Goal: Task Accomplishment & Management: Manage account settings

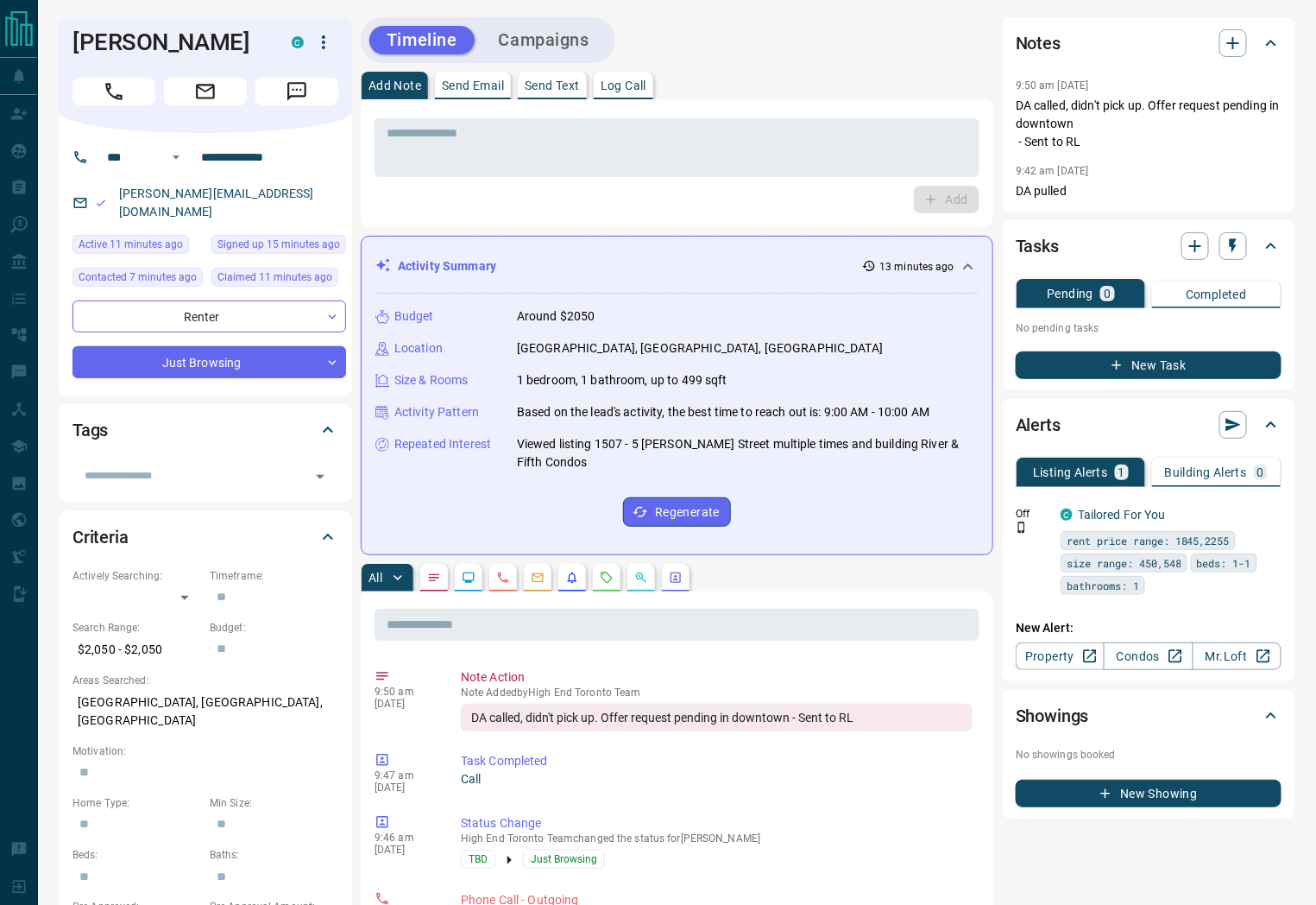
click at [59, 46] on div "[PERSON_NAME]" at bounding box center [205, 75] width 293 height 116
click at [82, 46] on h1 "[PERSON_NAME]" at bounding box center [169, 43] width 193 height 28
copy div "[PERSON_NAME]"
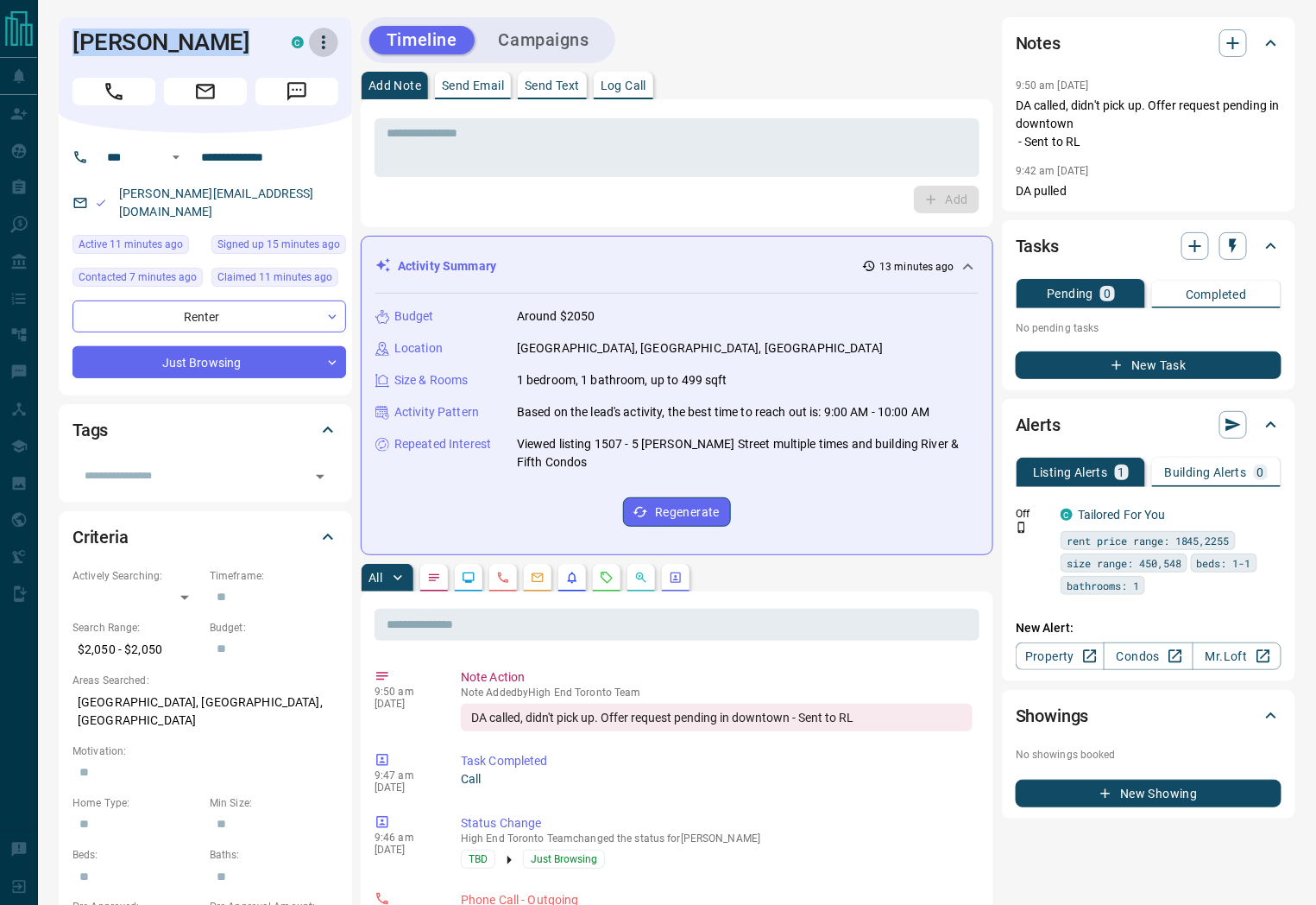
click at [325, 48] on icon "button" at bounding box center [323, 42] width 20 height 20
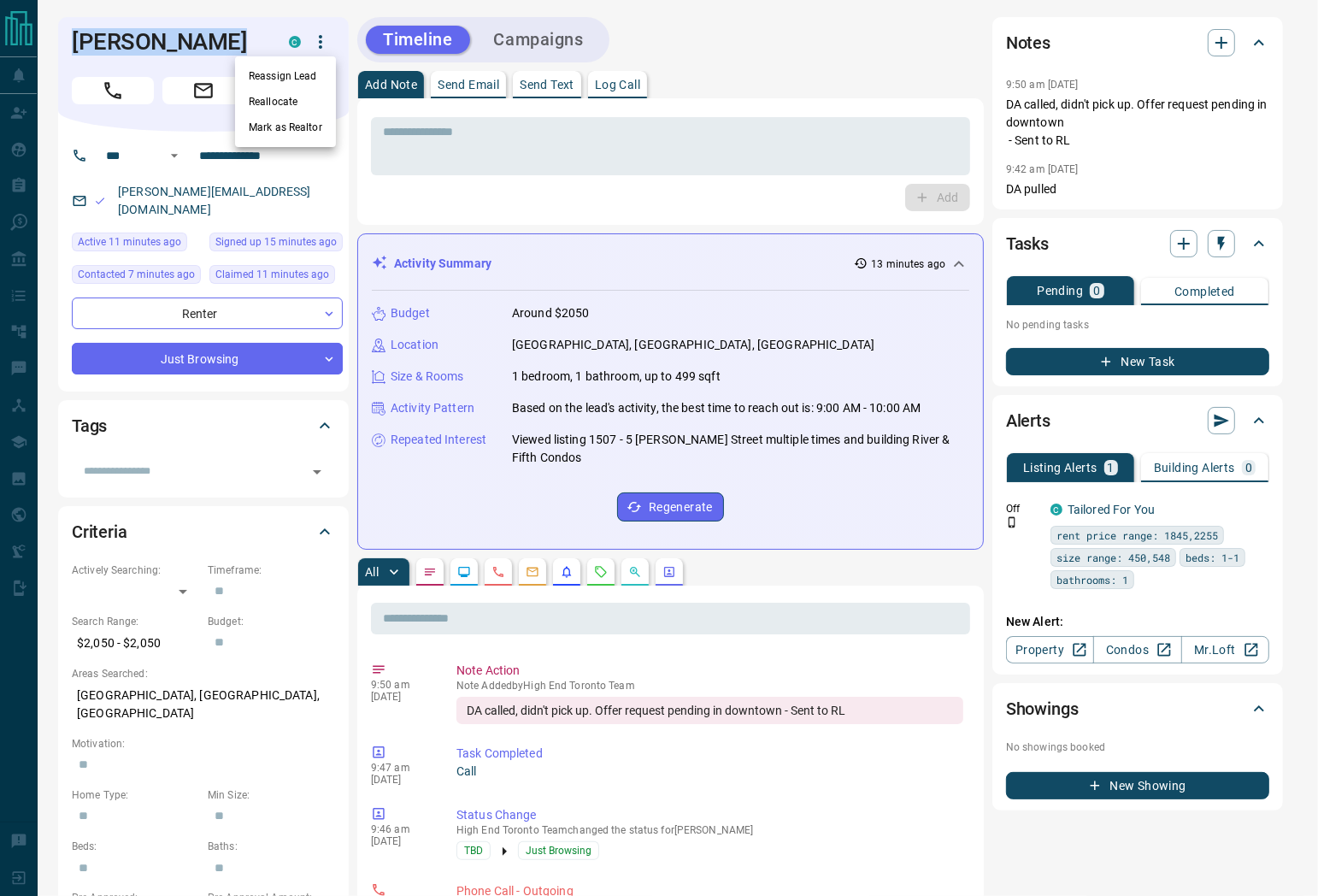
click at [294, 81] on li "Reassign Lead" at bounding box center [286, 76] width 101 height 26
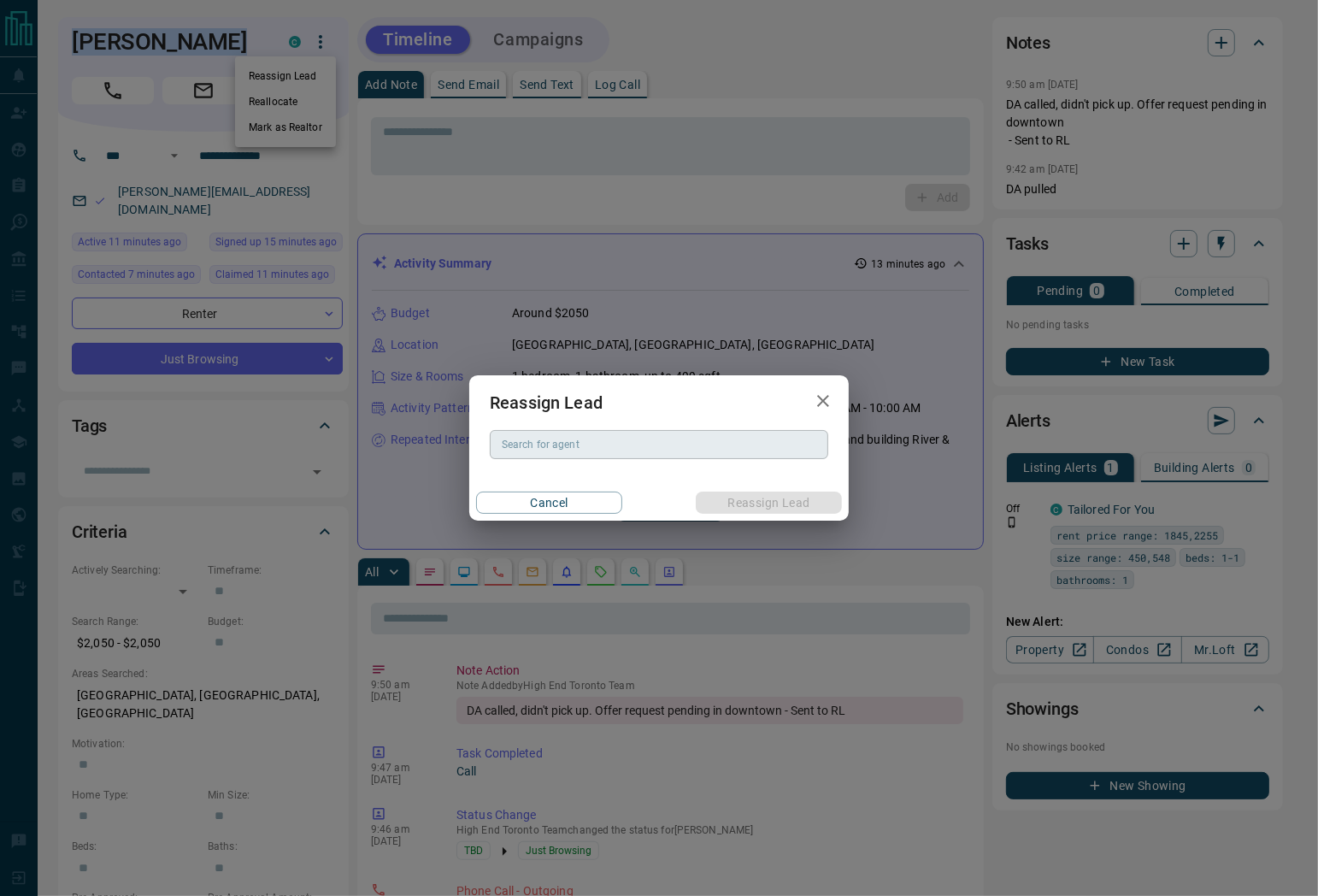
click at [552, 455] on div "Search for agent" at bounding box center [659, 444] width 338 height 29
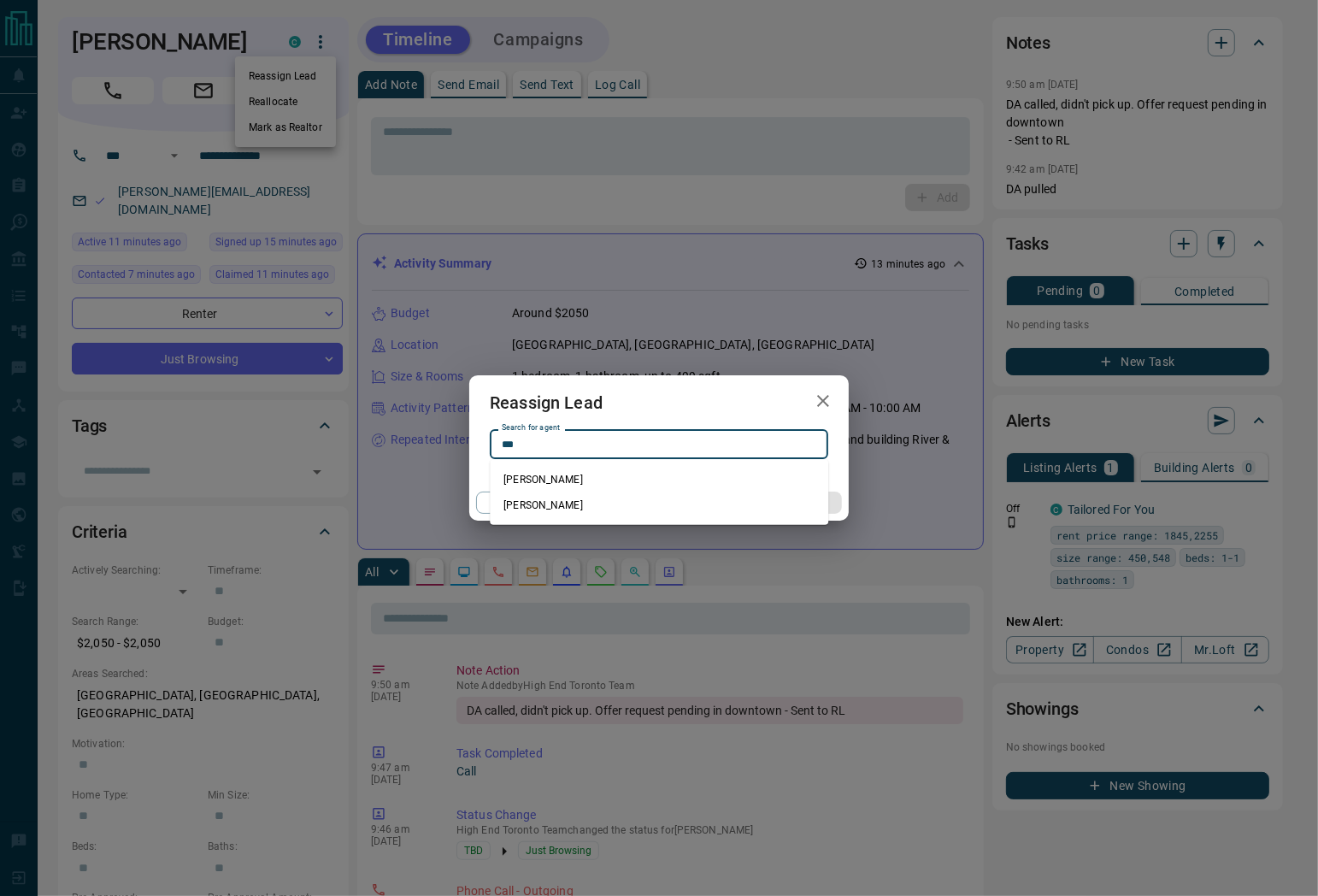
click at [567, 479] on li "[PERSON_NAME]" at bounding box center [659, 479] width 338 height 26
type input "**********"
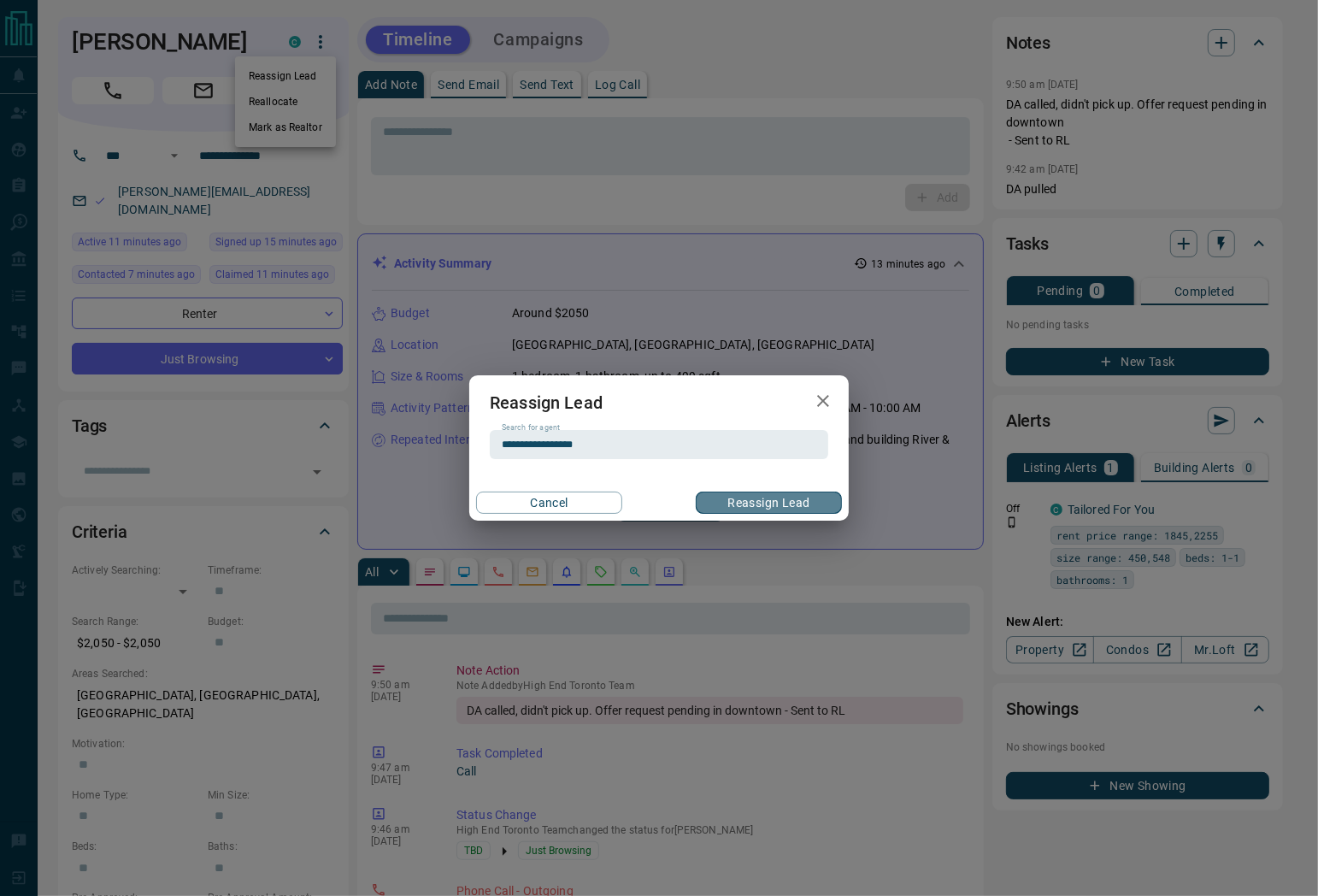
click at [742, 499] on button "Reassign Lead" at bounding box center [768, 502] width 146 height 22
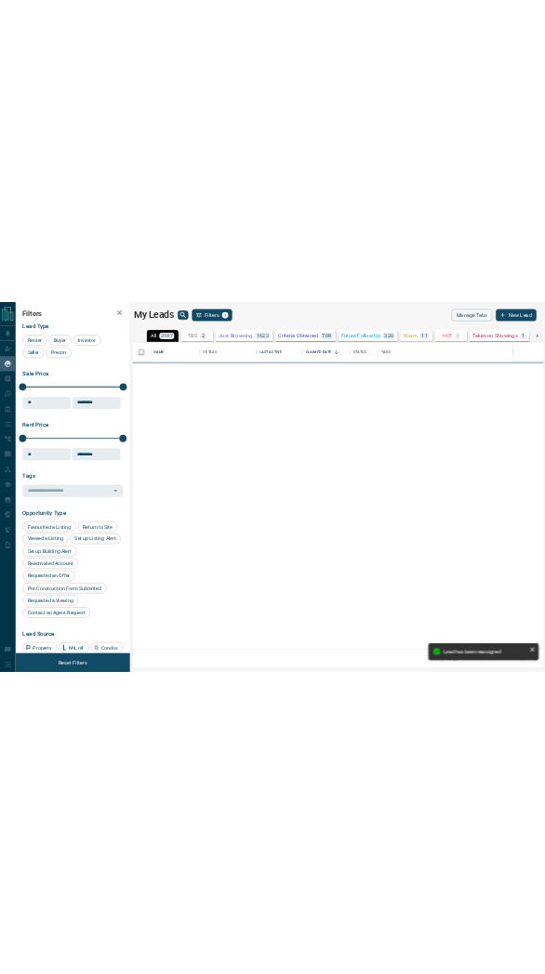
scroll to position [792, 1065]
